Goal: Task Accomplishment & Management: Manage account settings

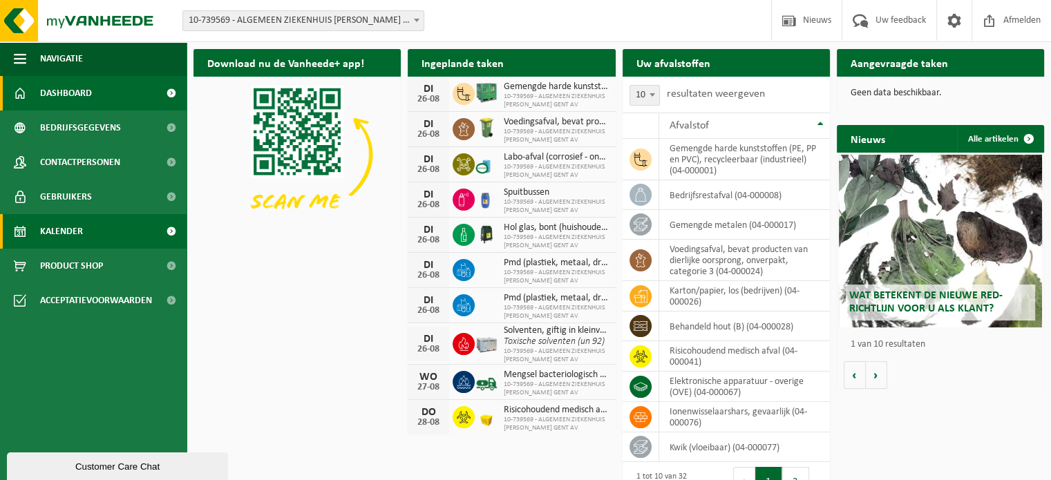
click at [66, 228] on span "Kalender" at bounding box center [61, 231] width 43 height 35
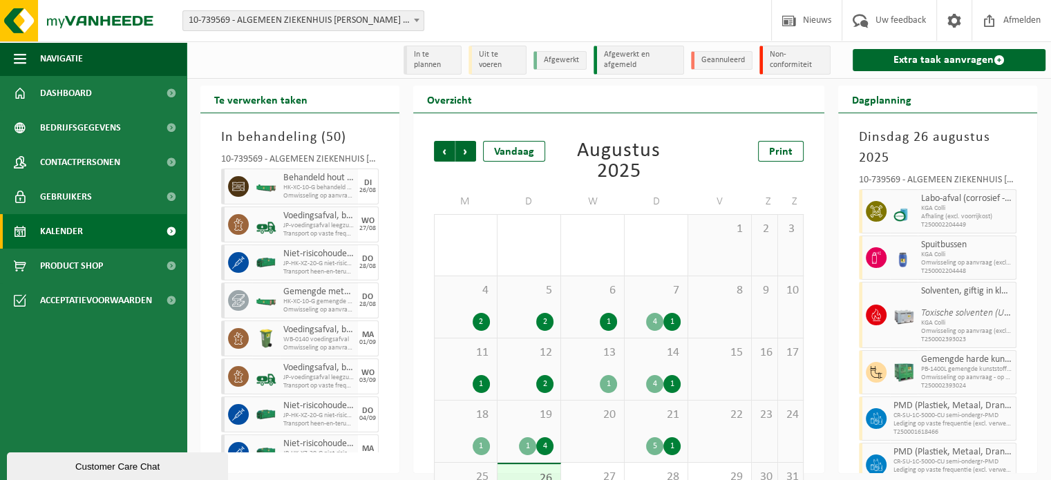
scroll to position [58, 0]
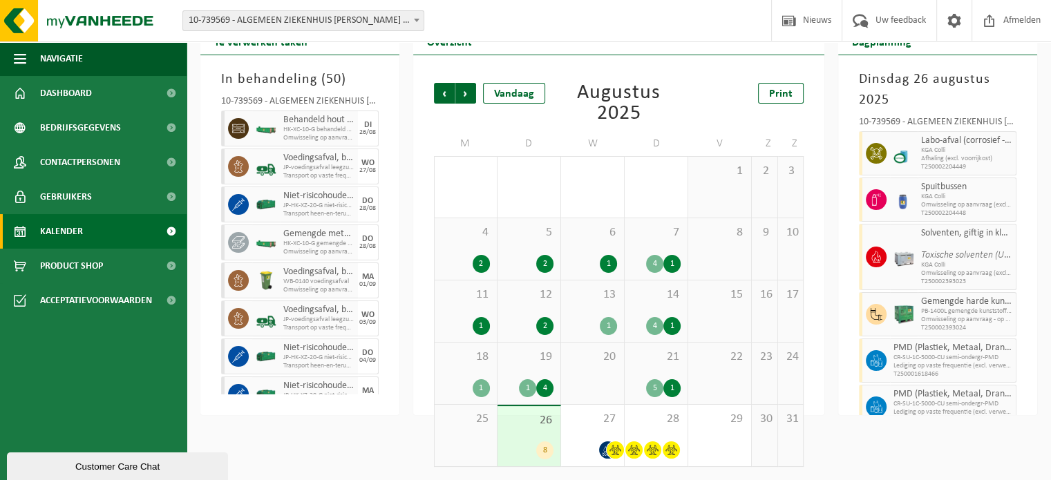
click at [543, 434] on div "26 8" at bounding box center [528, 436] width 63 height 60
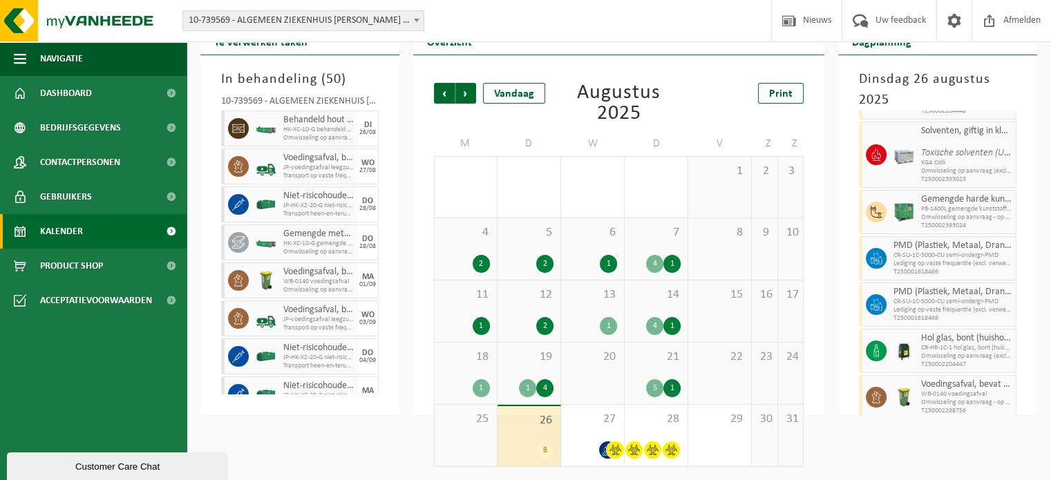
scroll to position [106, 0]
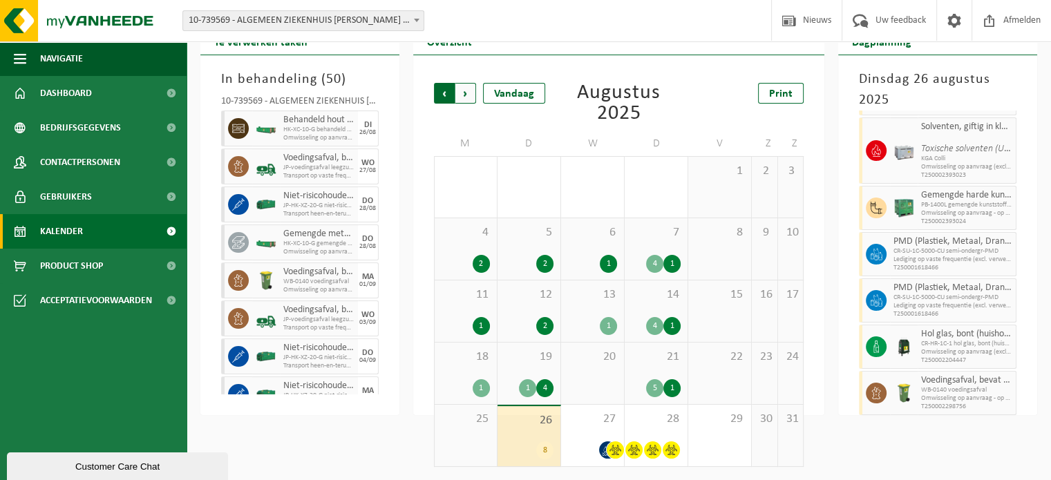
click at [463, 93] on span "Volgende" at bounding box center [465, 93] width 21 height 21
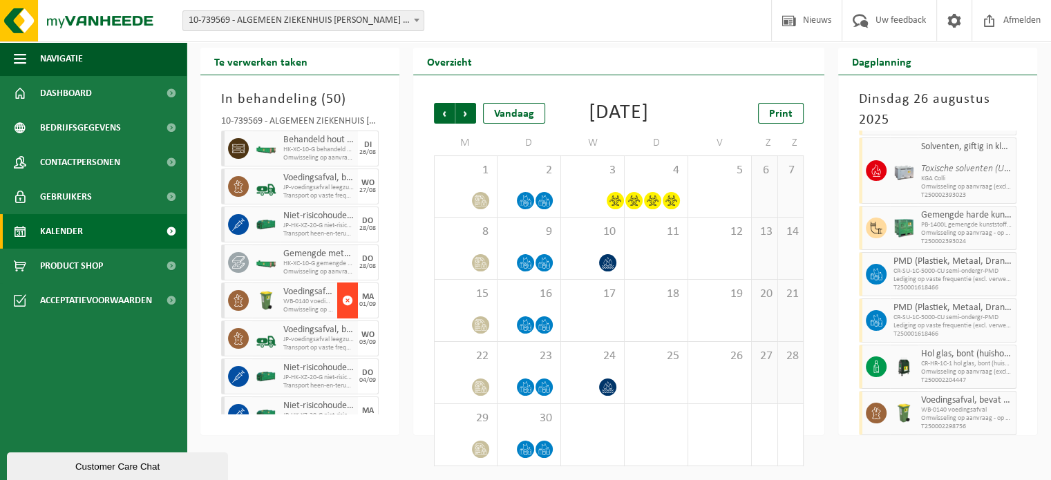
click at [342, 287] on span "button" at bounding box center [347, 301] width 11 height 28
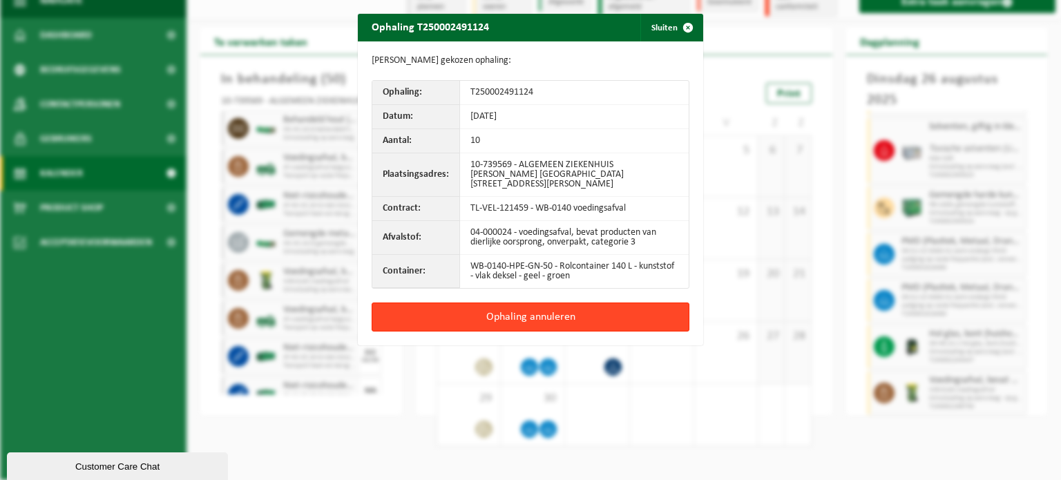
click at [569, 309] on button "Ophaling annuleren" at bounding box center [531, 317] width 318 height 29
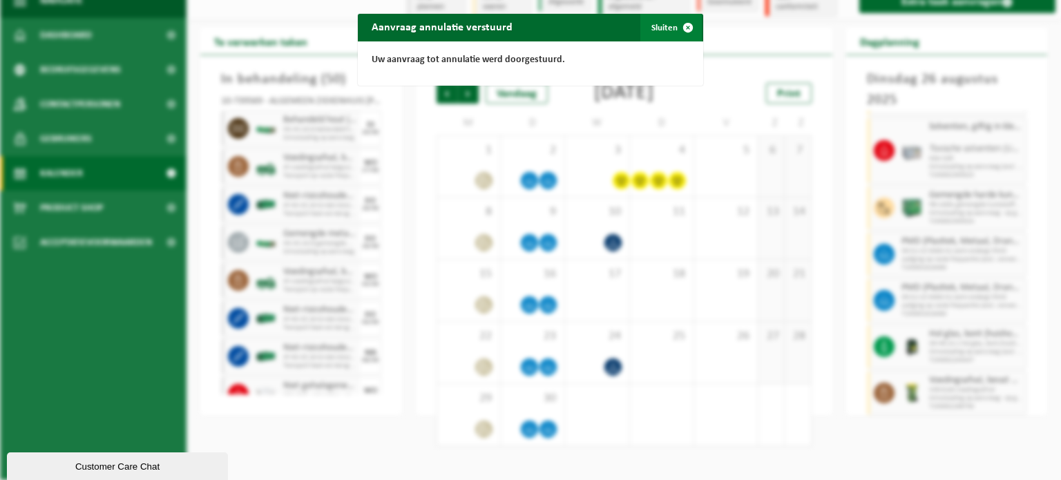
click at [660, 28] on button "Sluiten" at bounding box center [670, 28] width 61 height 28
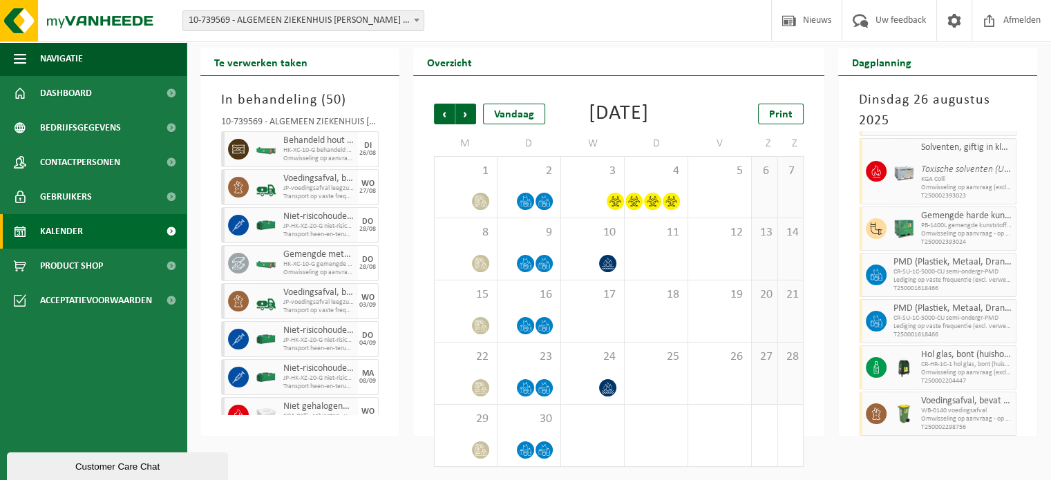
scroll to position [58, 0]
